Goal: Find specific page/section: Find specific page/section

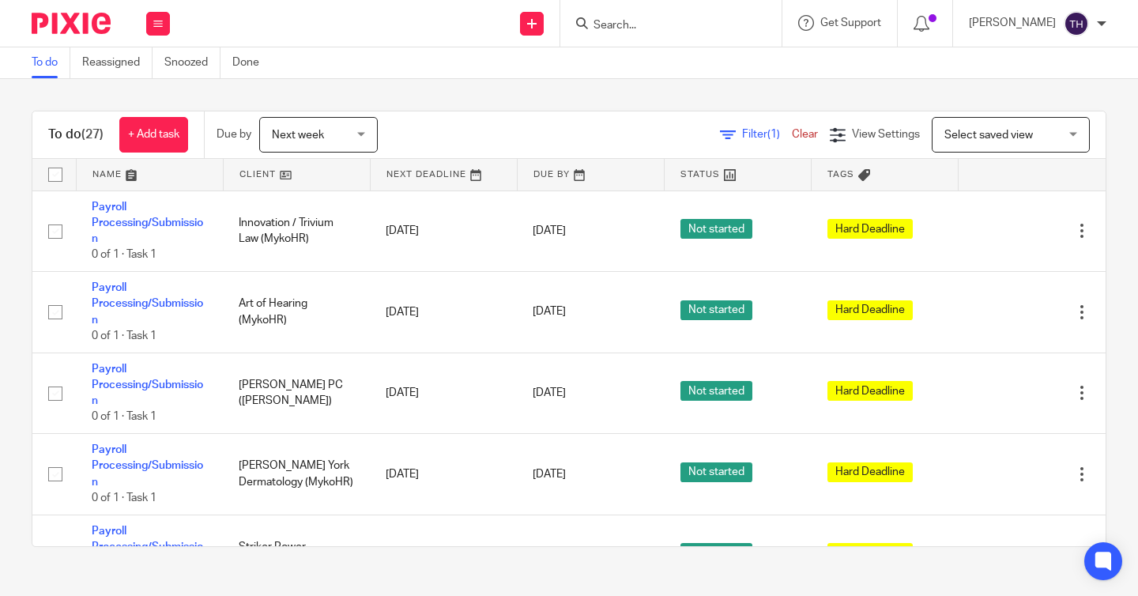
click at [662, 20] on input "Search" at bounding box center [663, 26] width 142 height 14
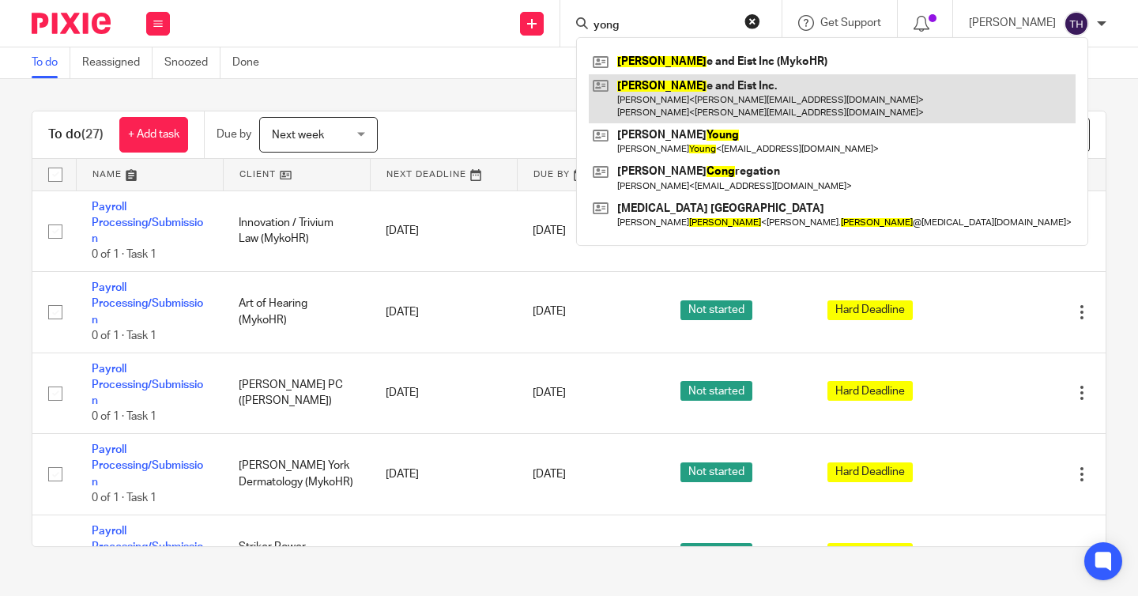
type input "yong"
click at [684, 89] on link at bounding box center [832, 98] width 487 height 49
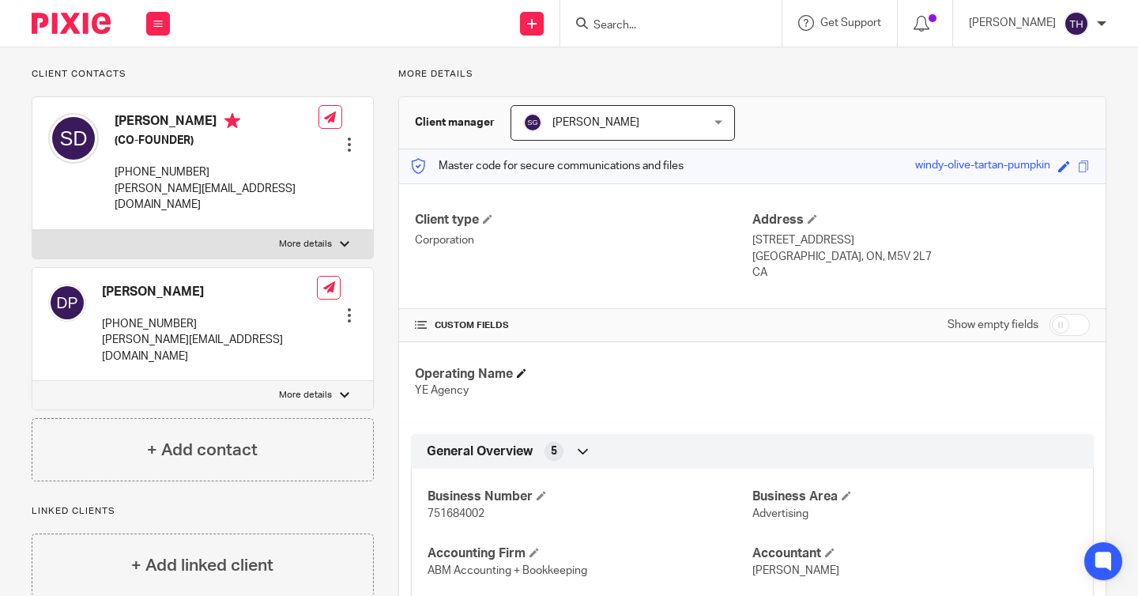
scroll to position [101, 0]
click at [454, 509] on span "751684002" at bounding box center [456, 512] width 57 height 11
copy span "751684002"
